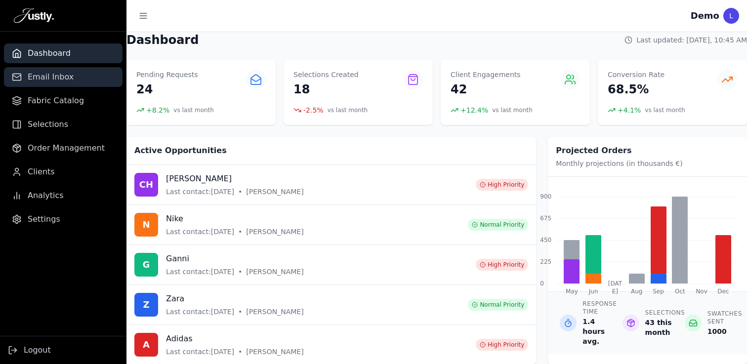
click at [44, 83] on link "Email Inbox" at bounding box center [63, 77] width 119 height 20
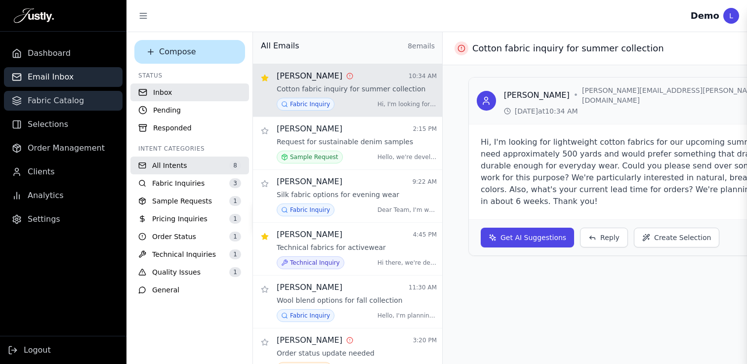
click at [59, 103] on span "Fabric Catalog" at bounding box center [56, 101] width 56 height 12
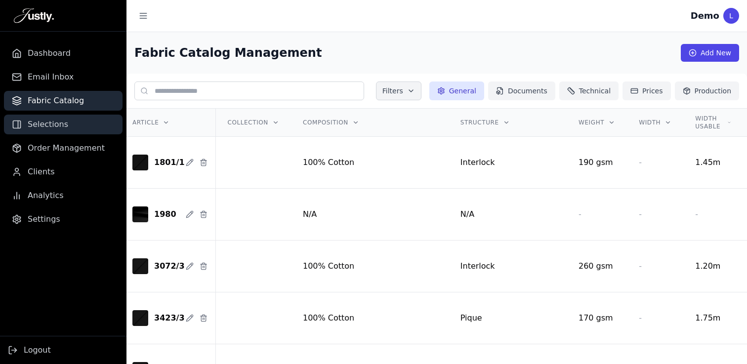
click at [65, 123] on link "Selections" at bounding box center [63, 125] width 119 height 20
